Goal: Navigation & Orientation: Find specific page/section

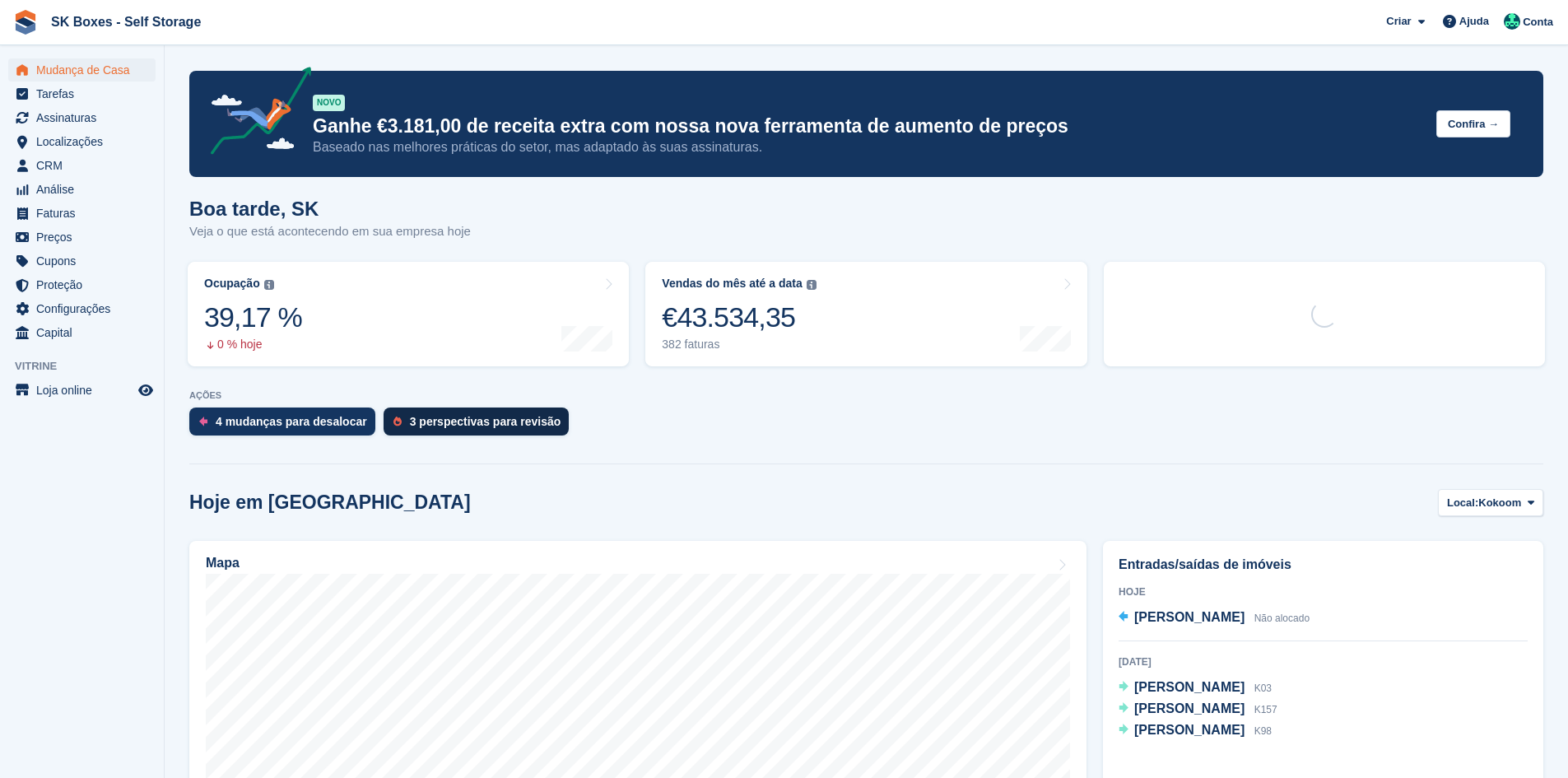
click at [428, 426] on div "3 perspectivas para revisão" at bounding box center [485, 421] width 152 height 13
click at [436, 430] on div "3 perspectivas para revisão" at bounding box center [476, 422] width 186 height 28
click at [456, 421] on div "3 perspectivas para revisão" at bounding box center [485, 421] width 152 height 13
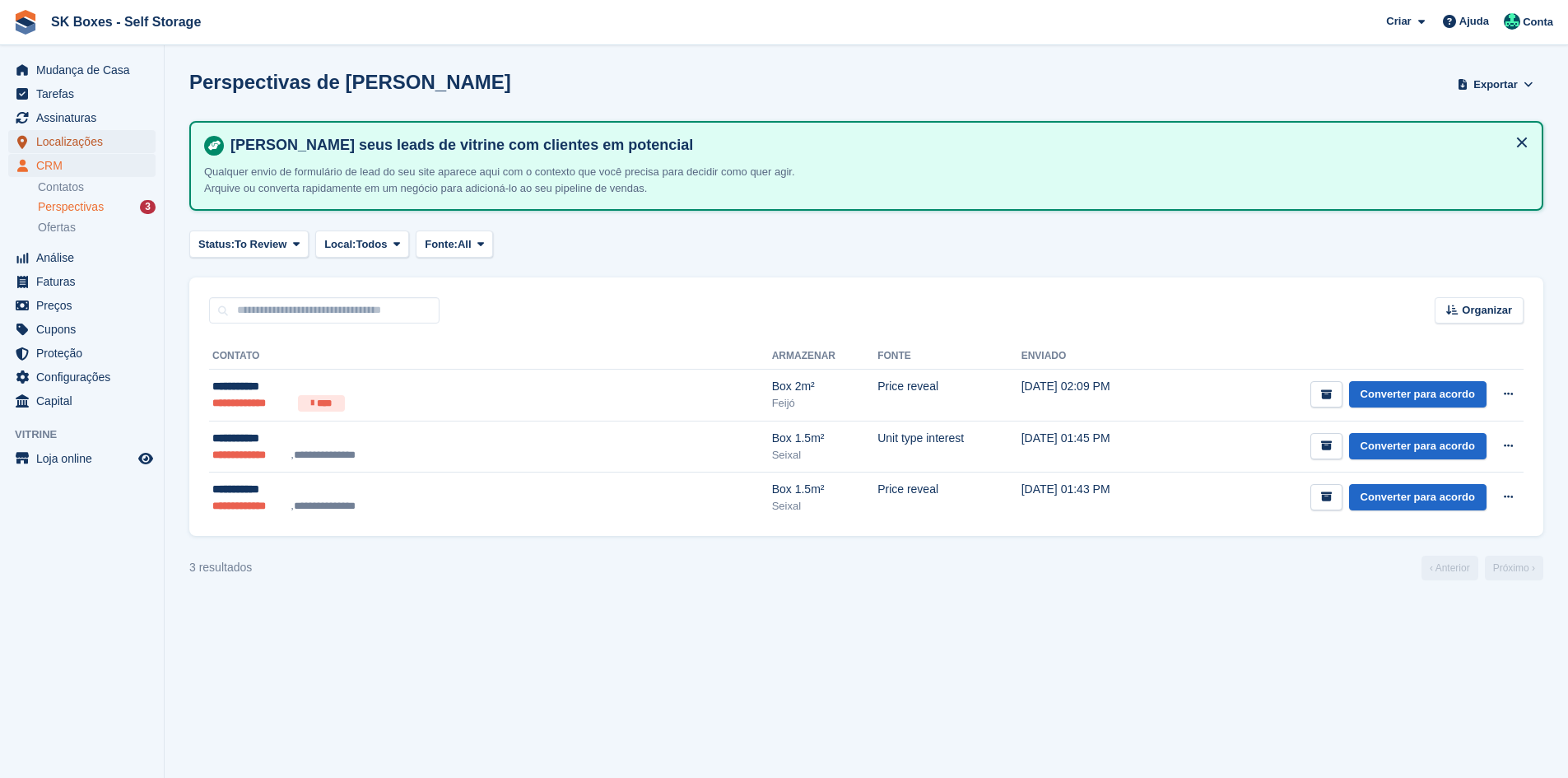
click at [92, 137] on span "Localizações" at bounding box center [85, 141] width 99 height 23
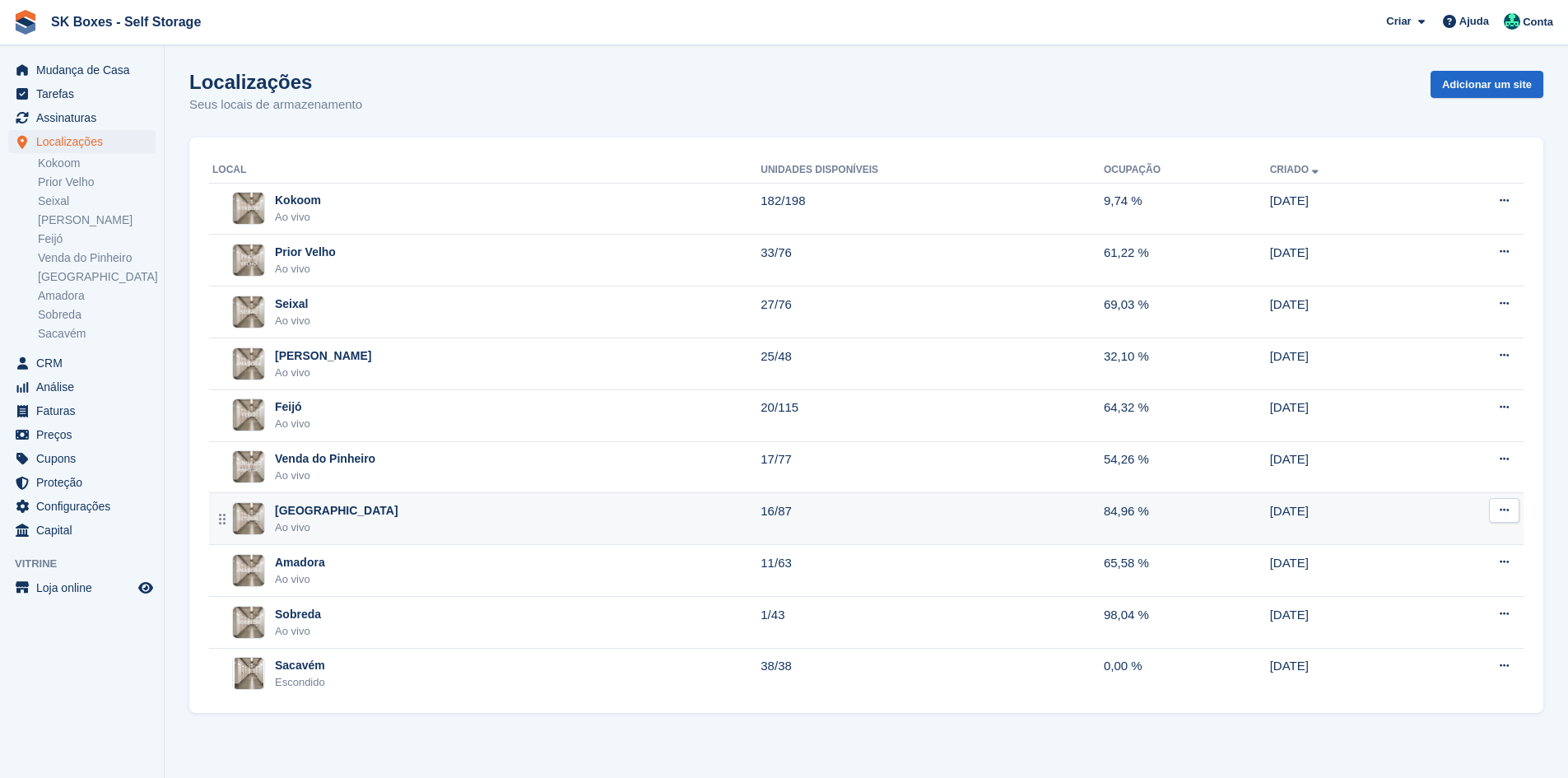
click at [315, 506] on div "Setúbal Ao vivo" at bounding box center [486, 519] width 548 height 34
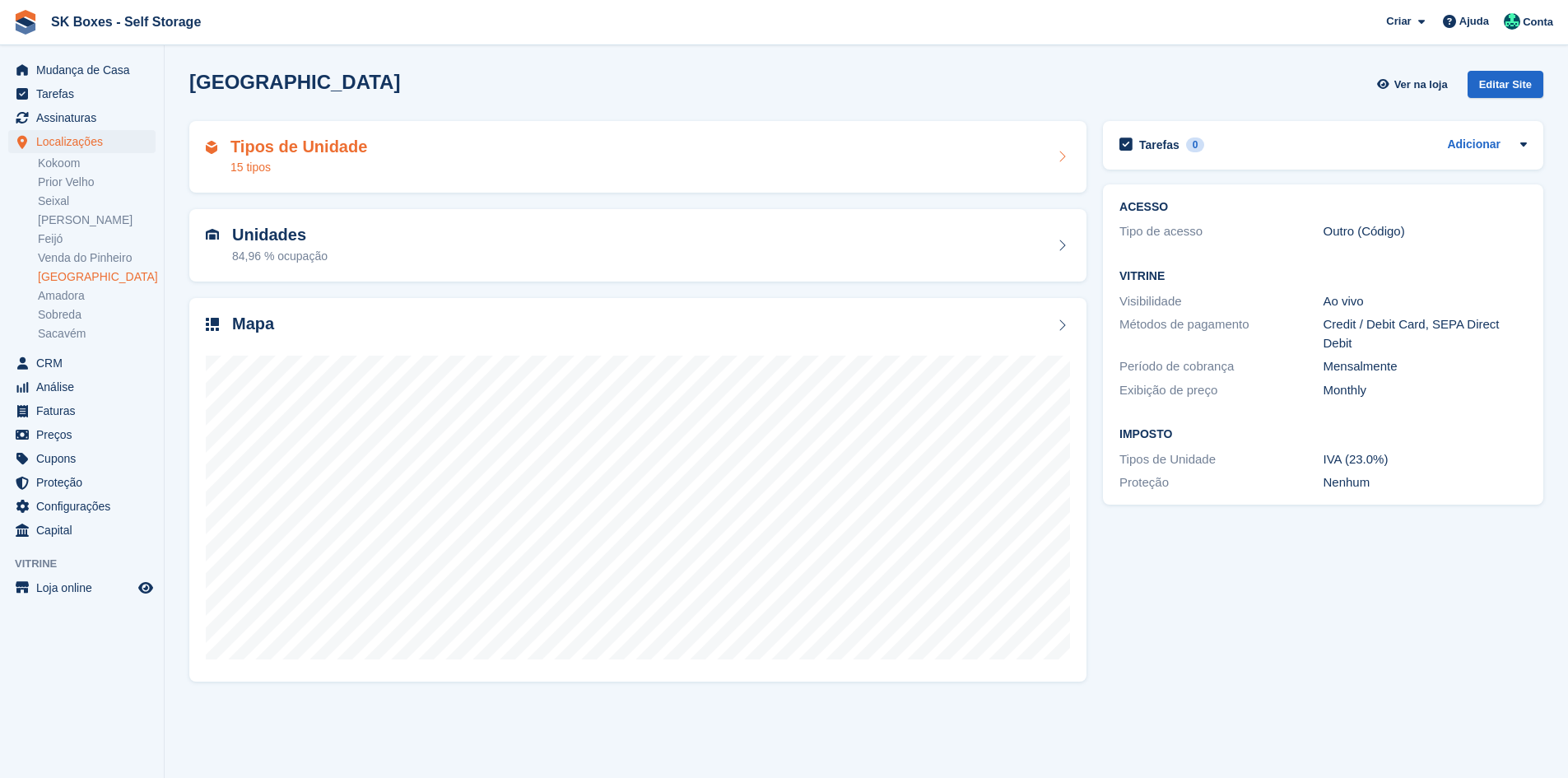
click at [381, 167] on div "Tipos de Unidade 15 tipos" at bounding box center [638, 157] width 865 height 40
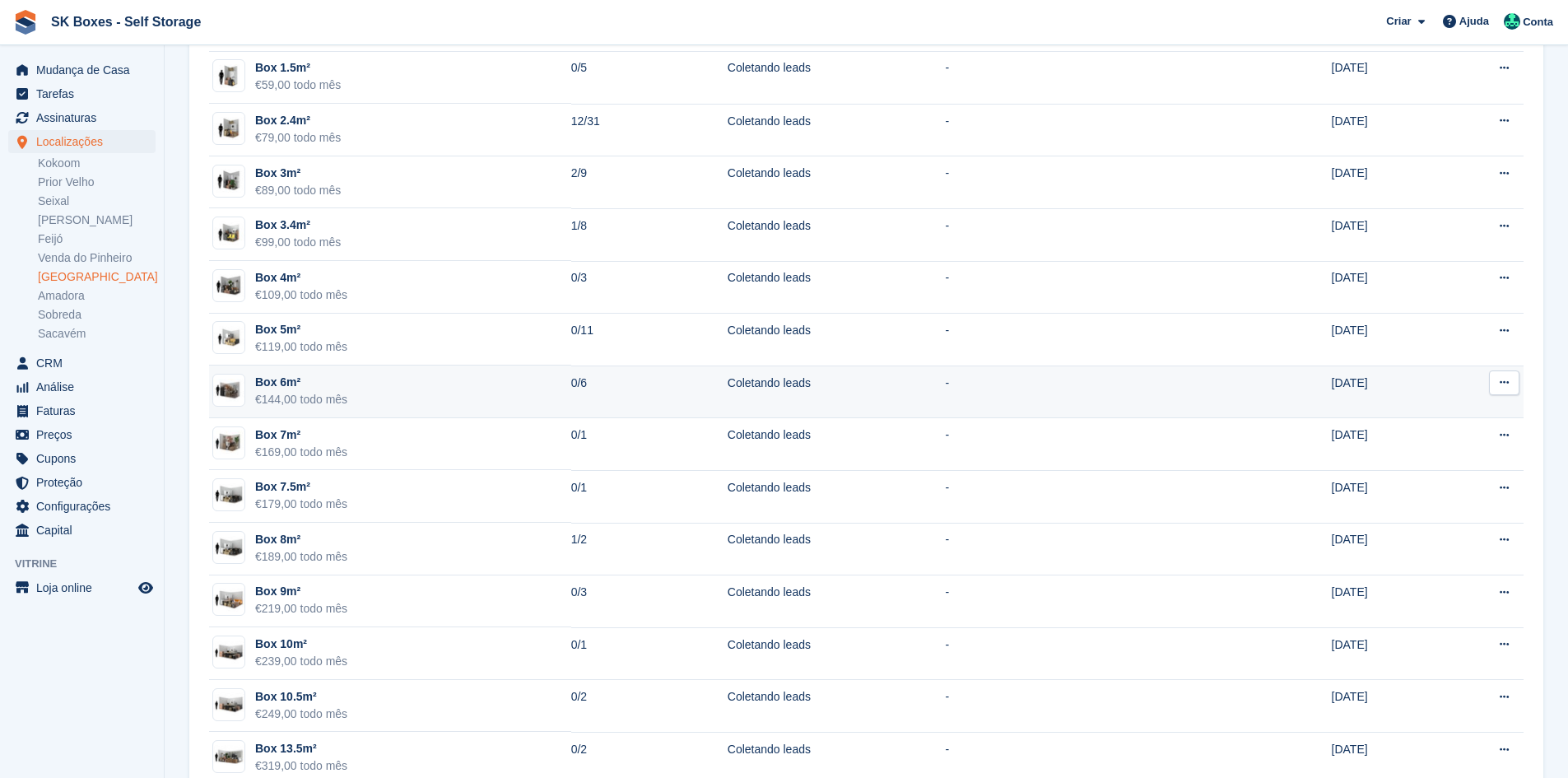
scroll to position [247, 0]
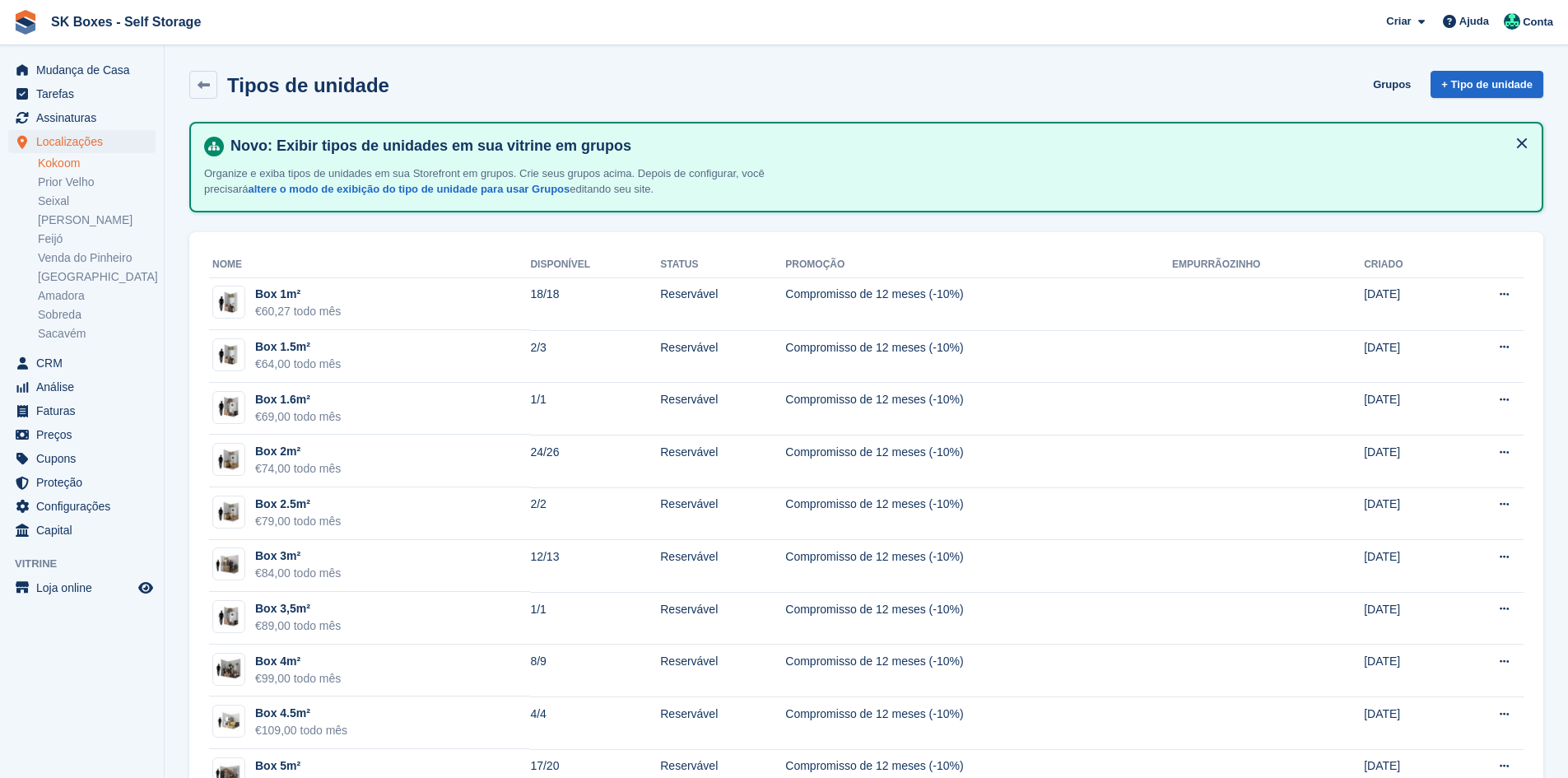
click at [64, 168] on link "Kokoom" at bounding box center [96, 163] width 118 height 16
